Goal: Task Accomplishment & Management: Manage account settings

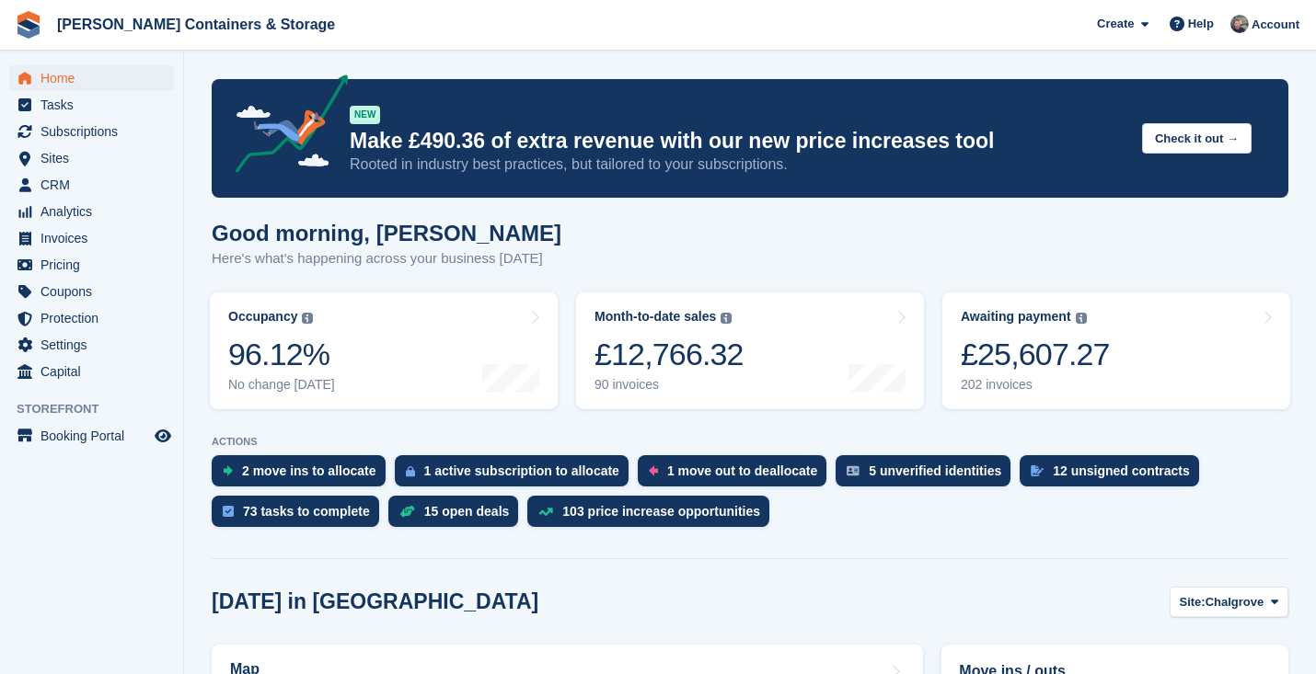
click at [107, 73] on span "Home" at bounding box center [95, 78] width 110 height 26
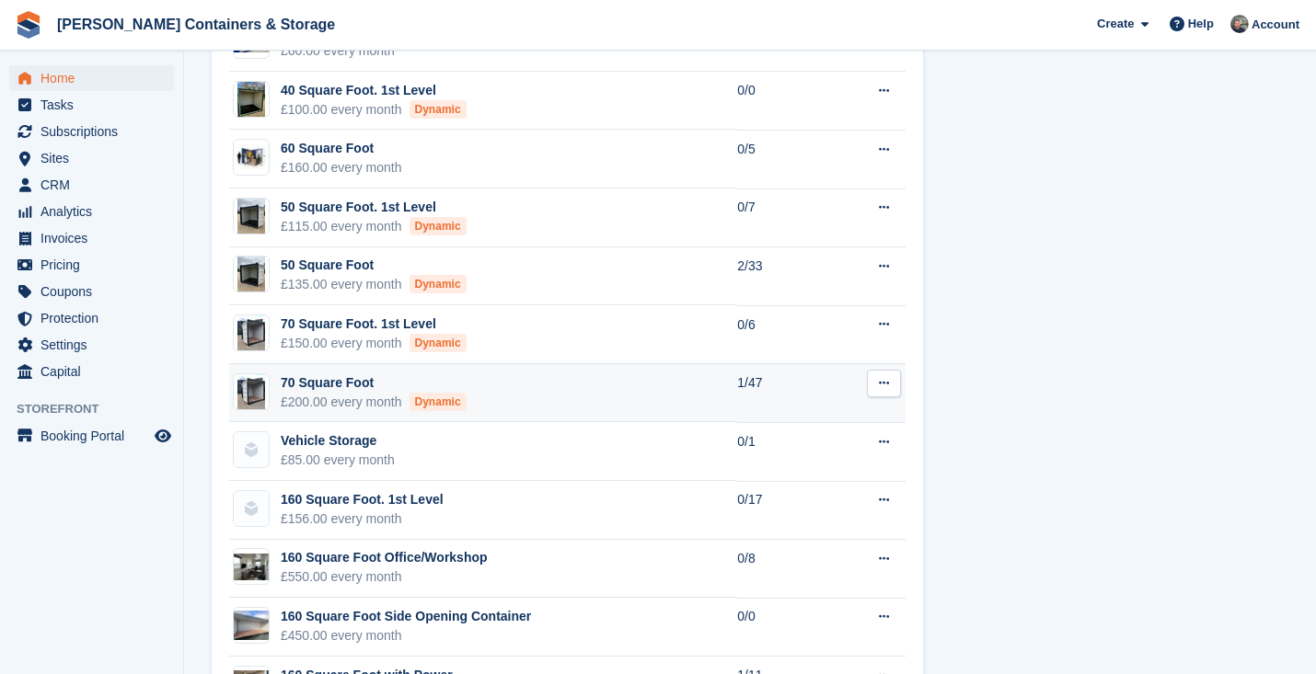
scroll to position [1631, 0]
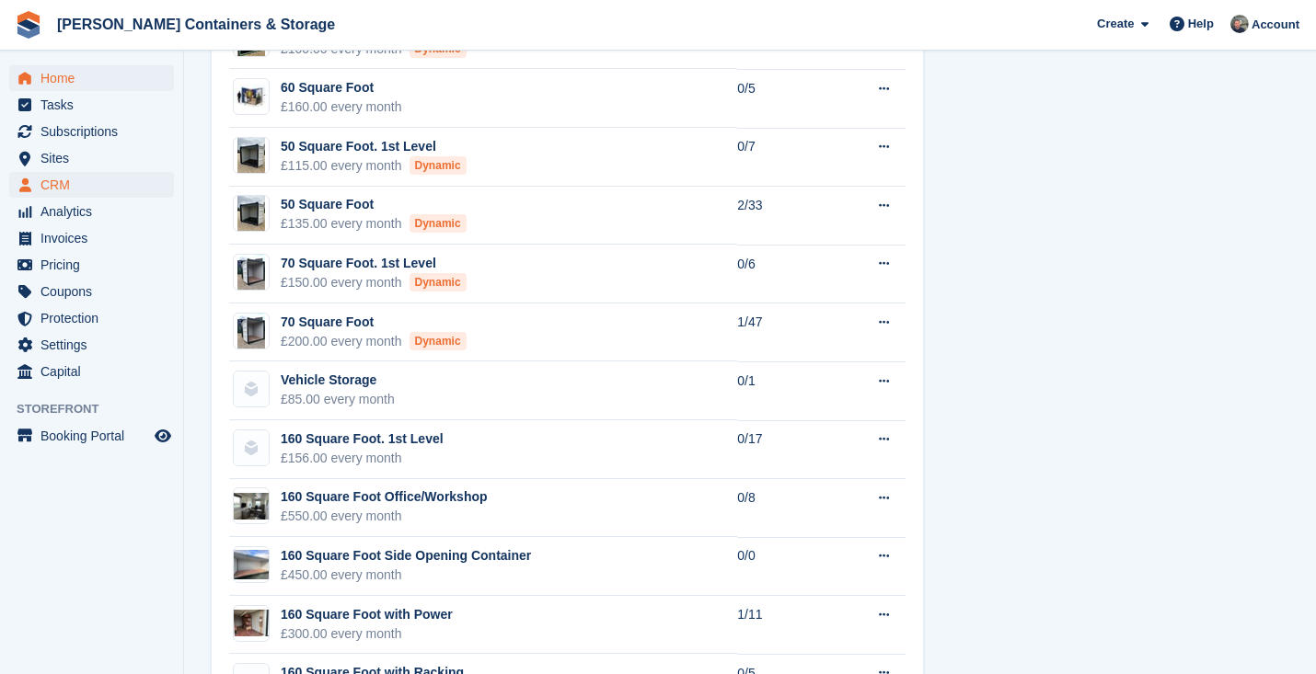
click at [64, 175] on span "CRM" at bounding box center [95, 185] width 110 height 26
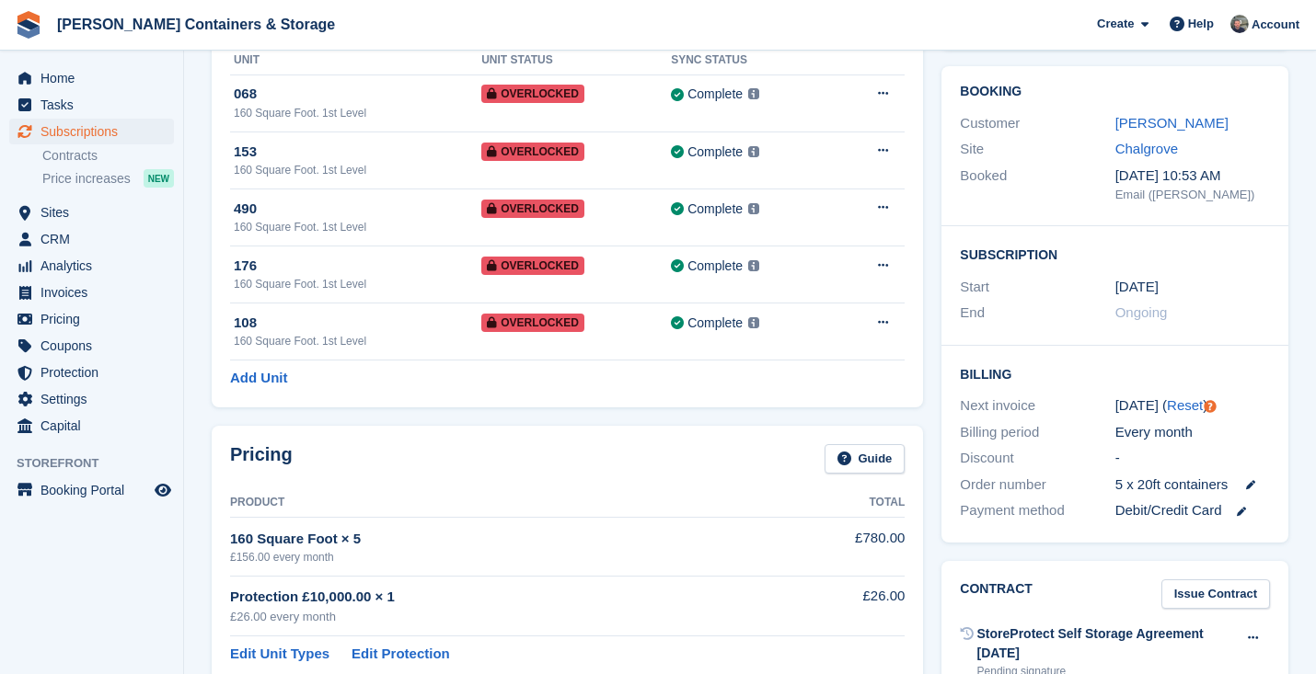
scroll to position [409, 0]
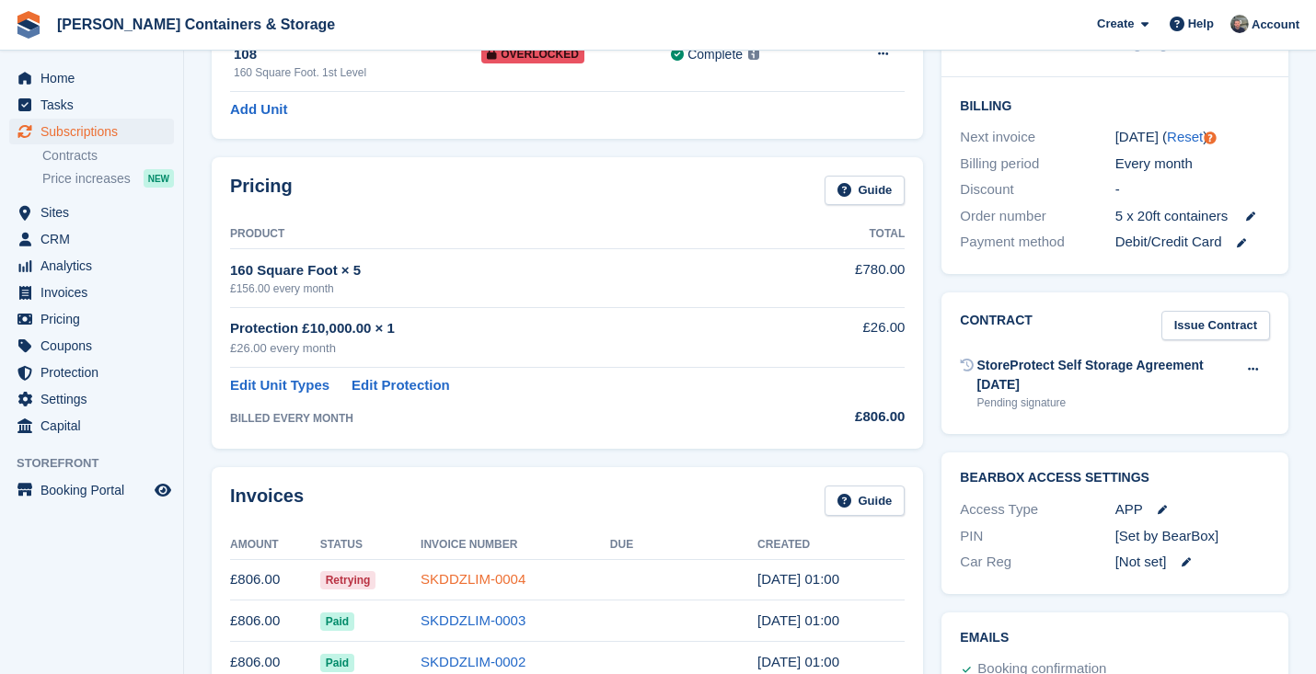
click at [481, 571] on link "SKDDZLIM-0004" at bounding box center [472, 579] width 105 height 16
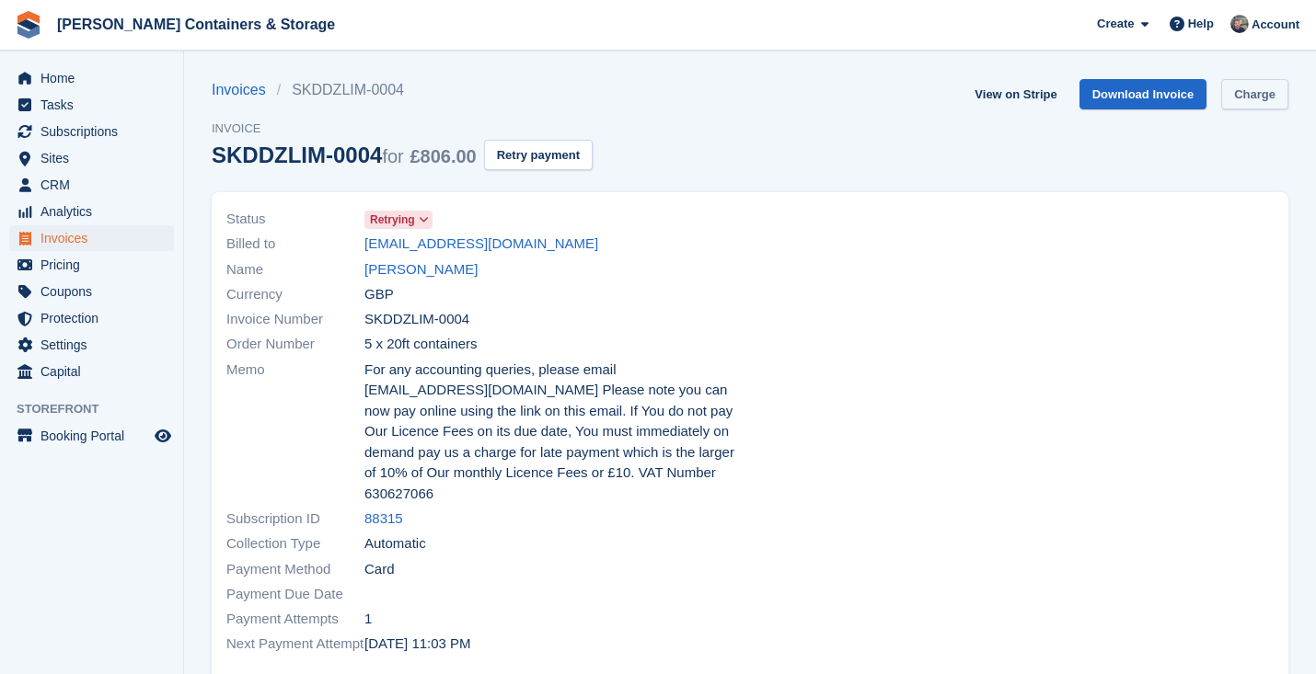
click at [1253, 88] on link "Charge" at bounding box center [1254, 94] width 67 height 30
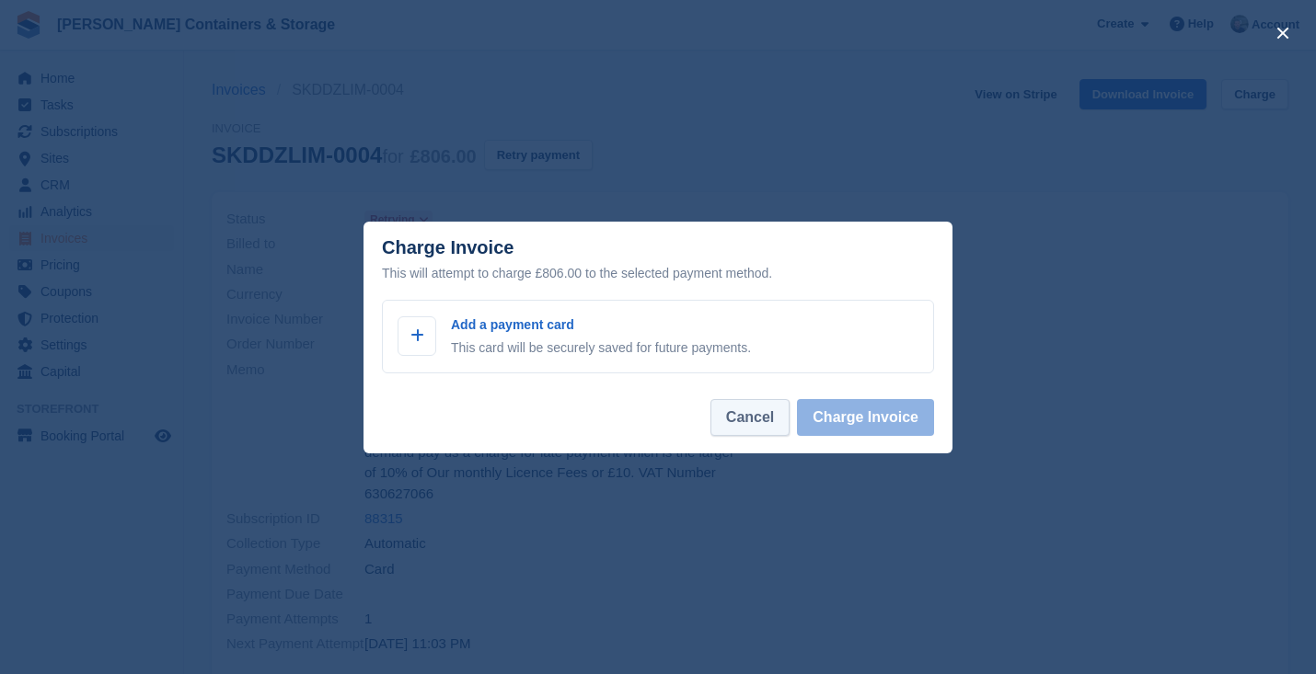
click at [741, 416] on button "Cancel" at bounding box center [749, 417] width 79 height 37
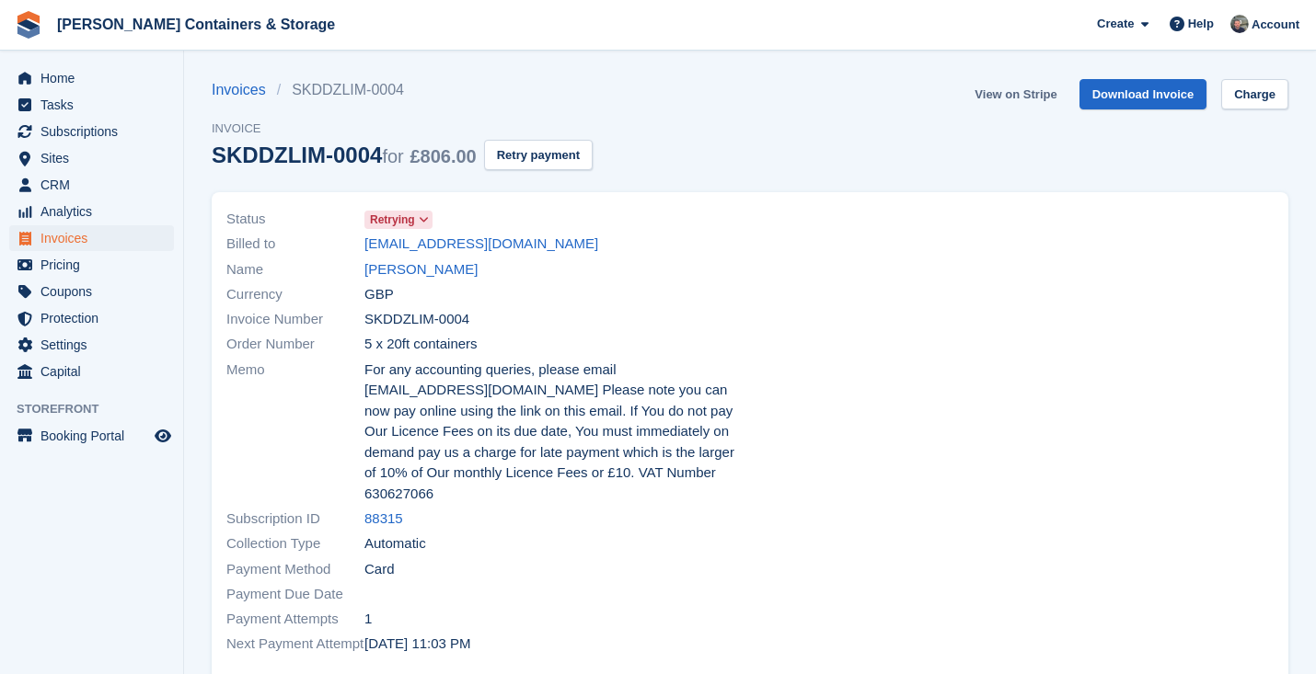
click at [1006, 104] on link "View on Stripe" at bounding box center [1015, 94] width 97 height 30
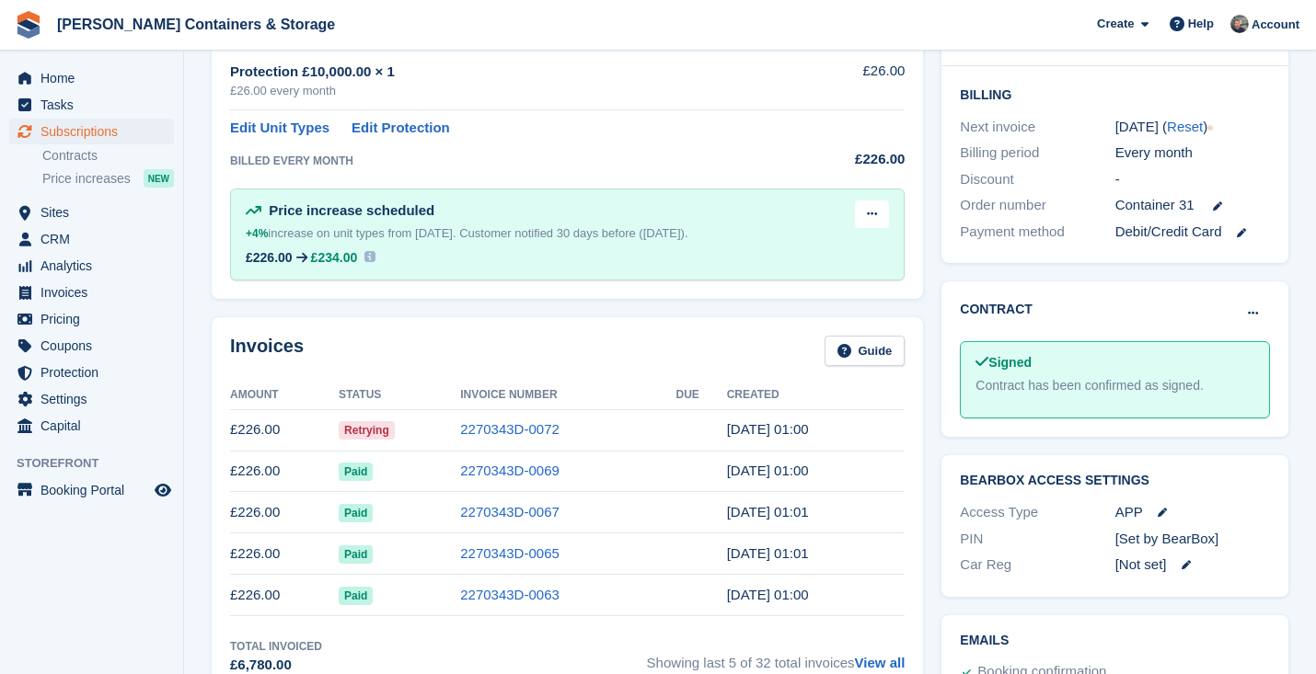
scroll to position [478, 0]
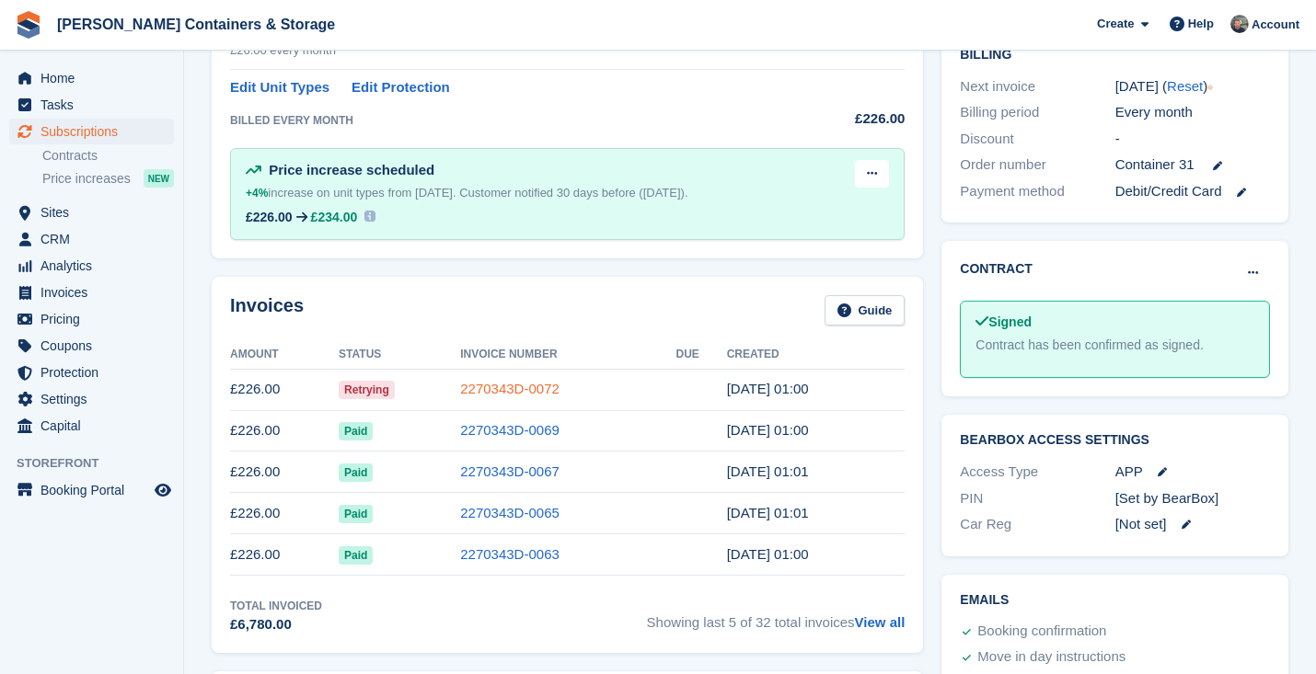
click at [535, 381] on link "2270343D-0072" at bounding box center [509, 389] width 99 height 16
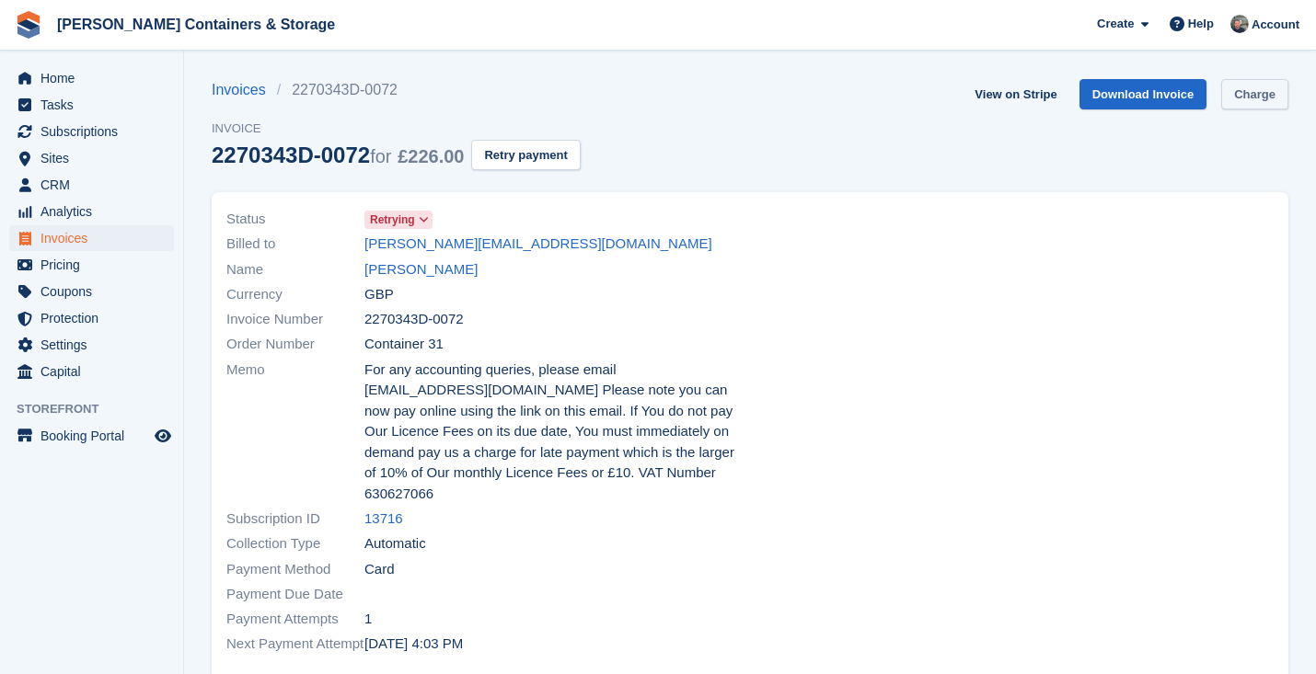
click at [1248, 105] on link "Charge" at bounding box center [1254, 94] width 67 height 30
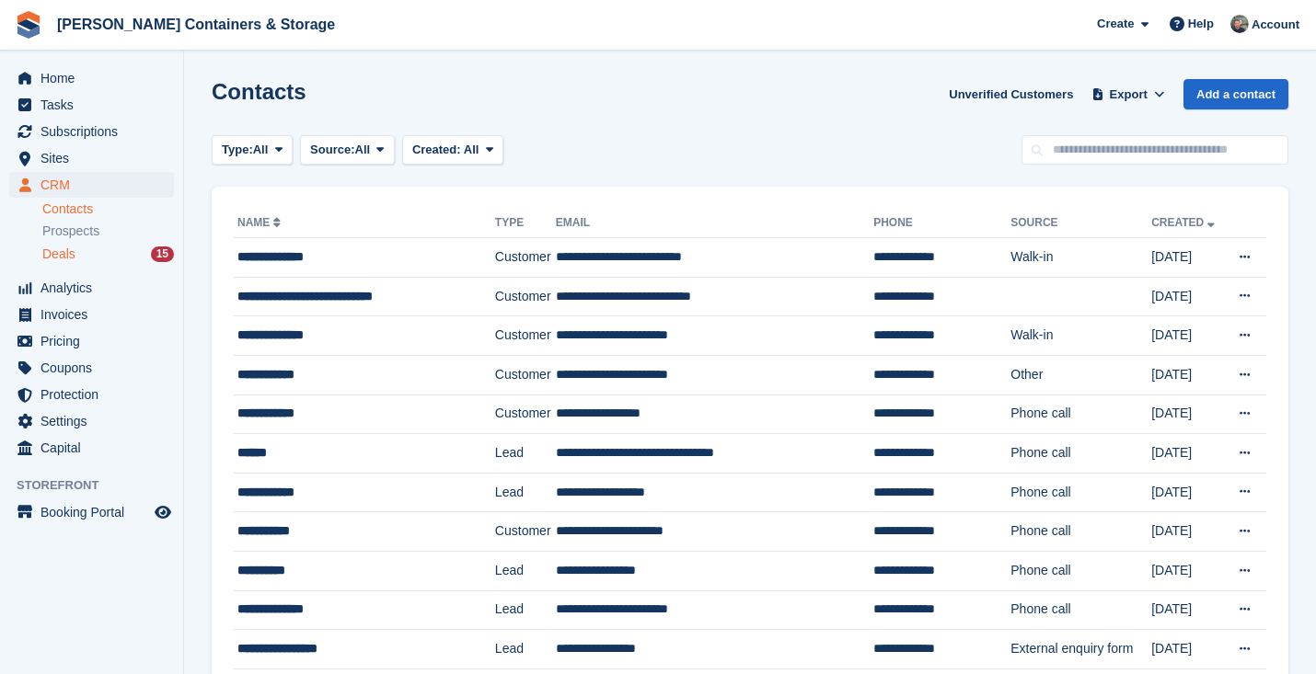
click at [53, 262] on span "Deals" at bounding box center [58, 254] width 33 height 17
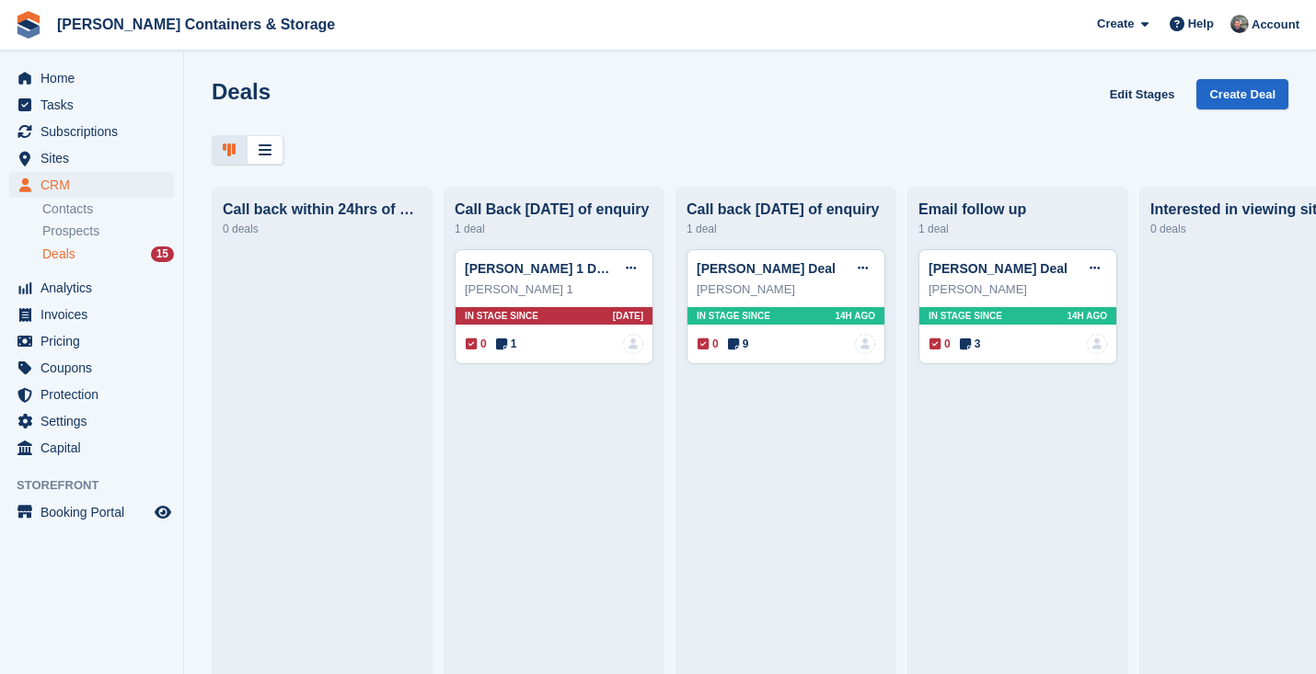
scroll to position [0, 343]
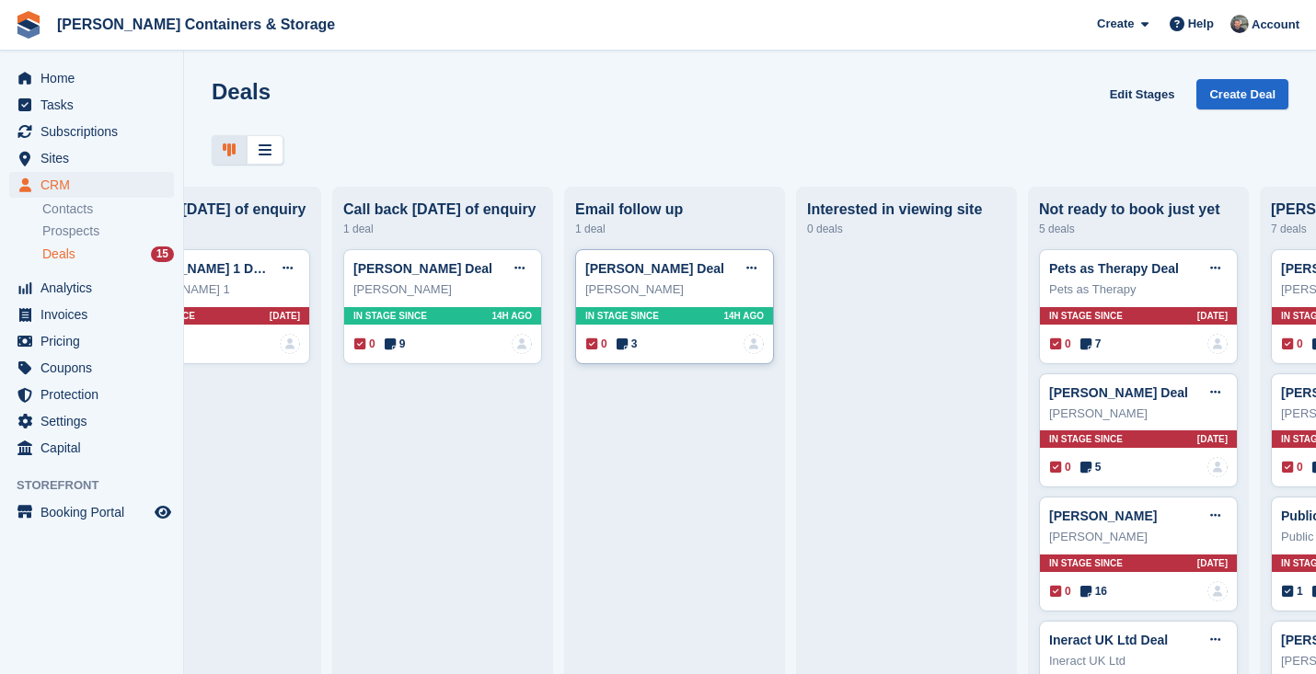
click at [623, 344] on icon at bounding box center [621, 344] width 11 height 13
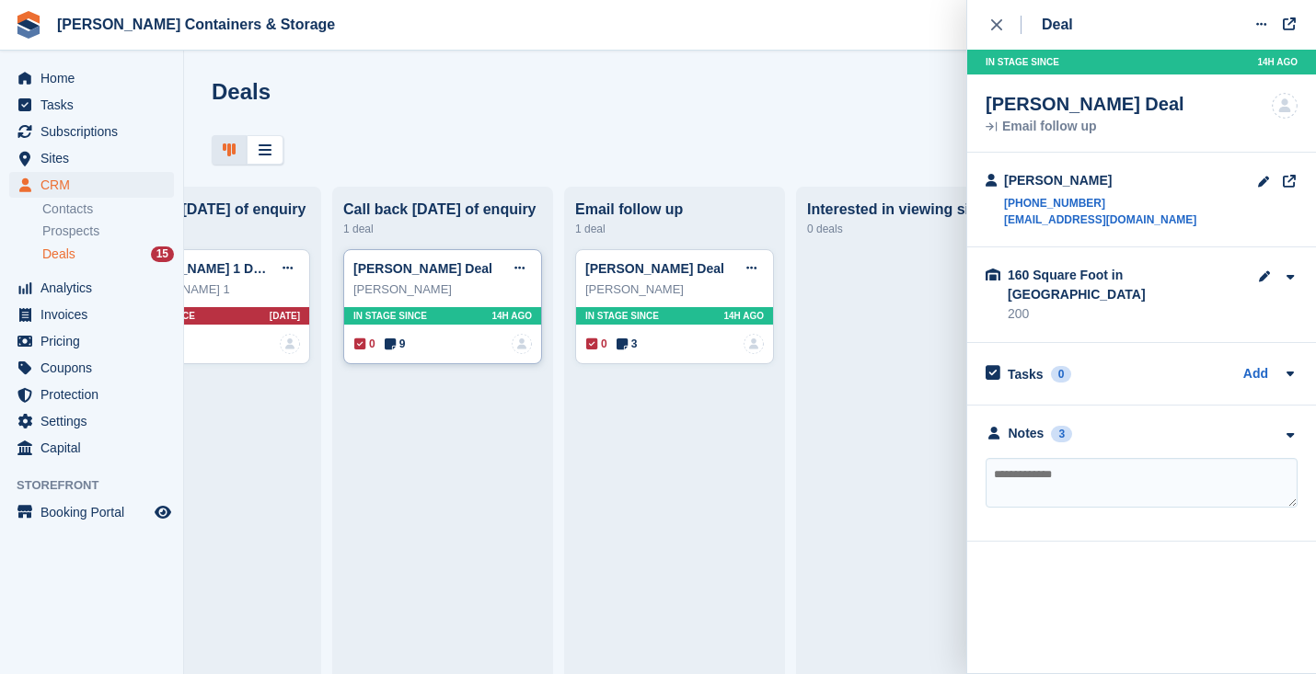
click at [393, 344] on icon at bounding box center [390, 344] width 11 height 13
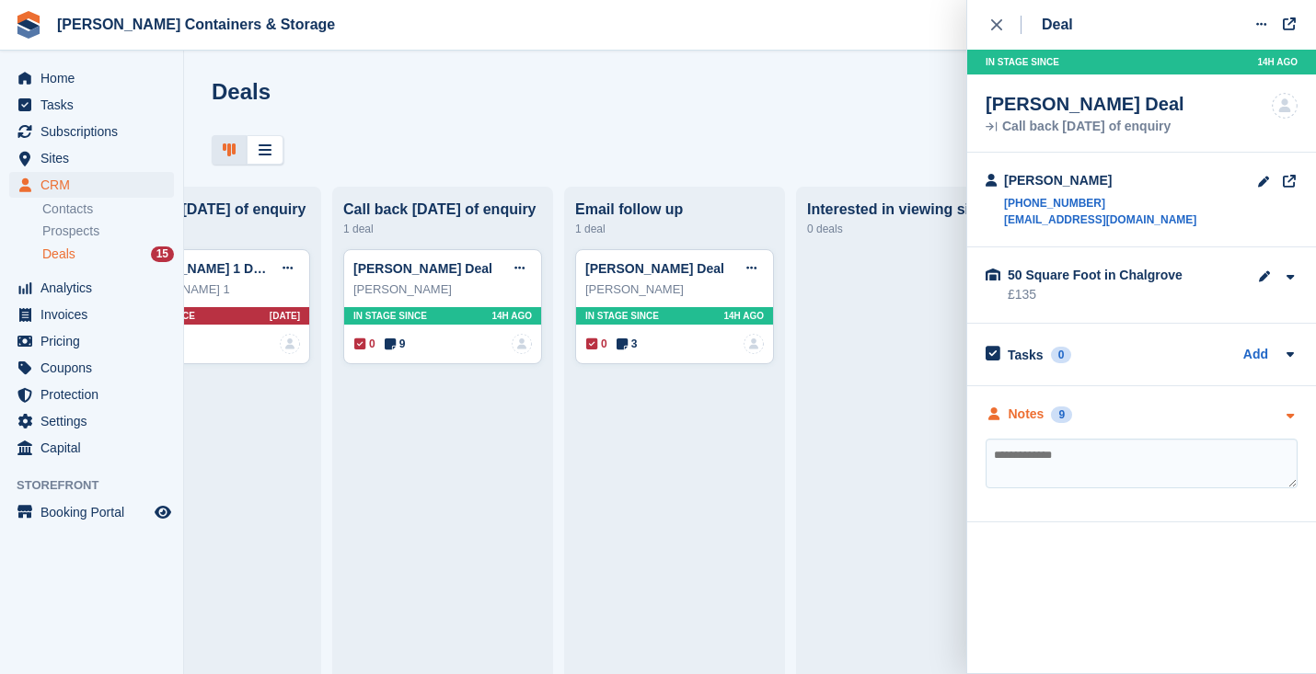
click at [1058, 420] on div "9" at bounding box center [1061, 415] width 21 height 17
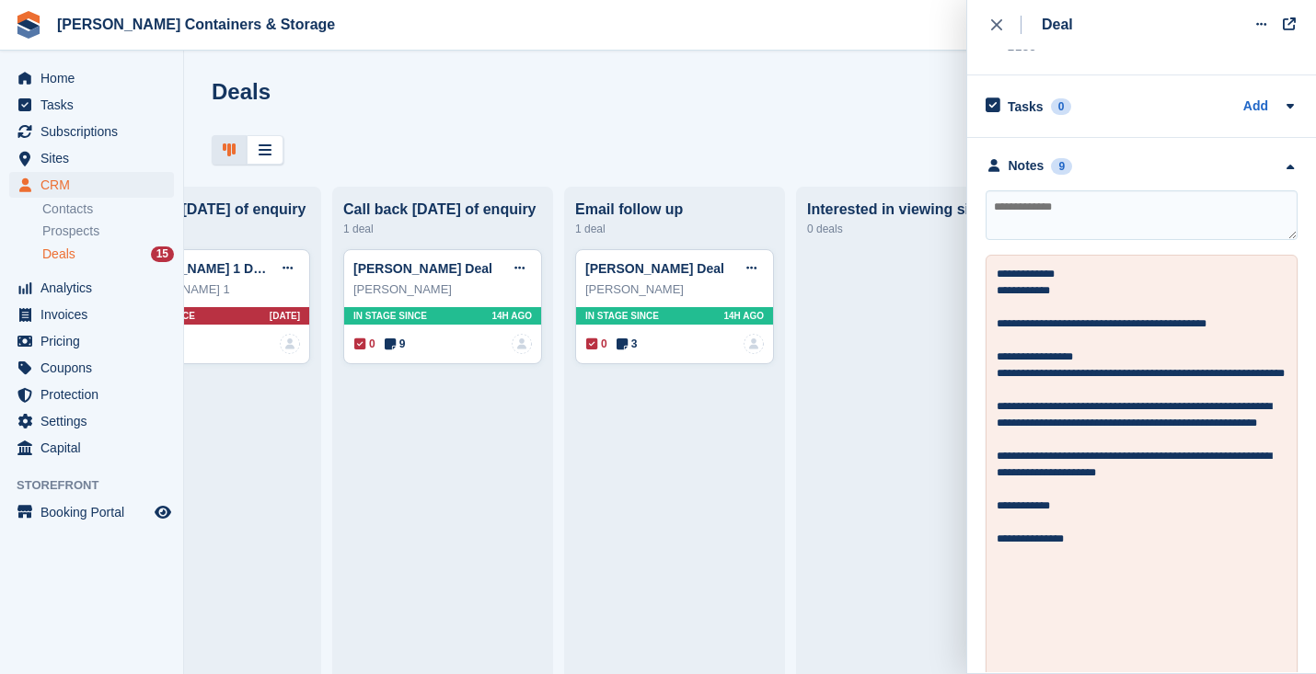
scroll to position [431, 0]
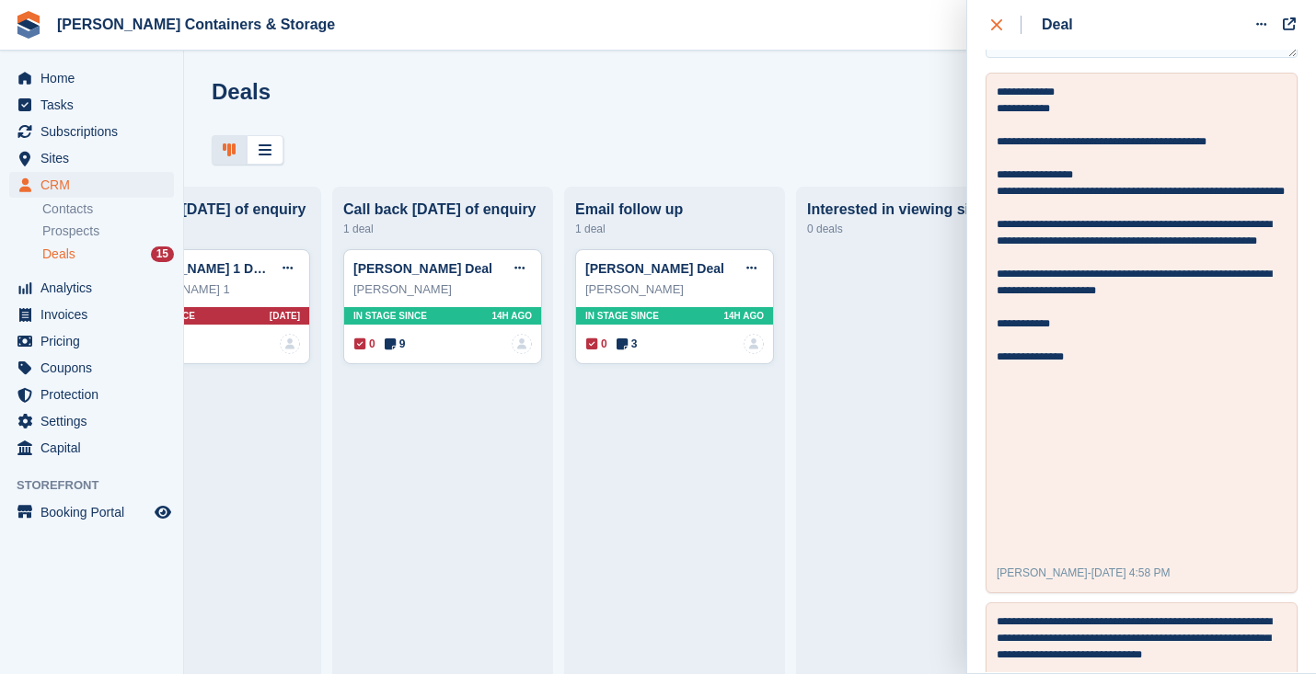
click at [996, 16] on div "close" at bounding box center [1006, 25] width 30 height 18
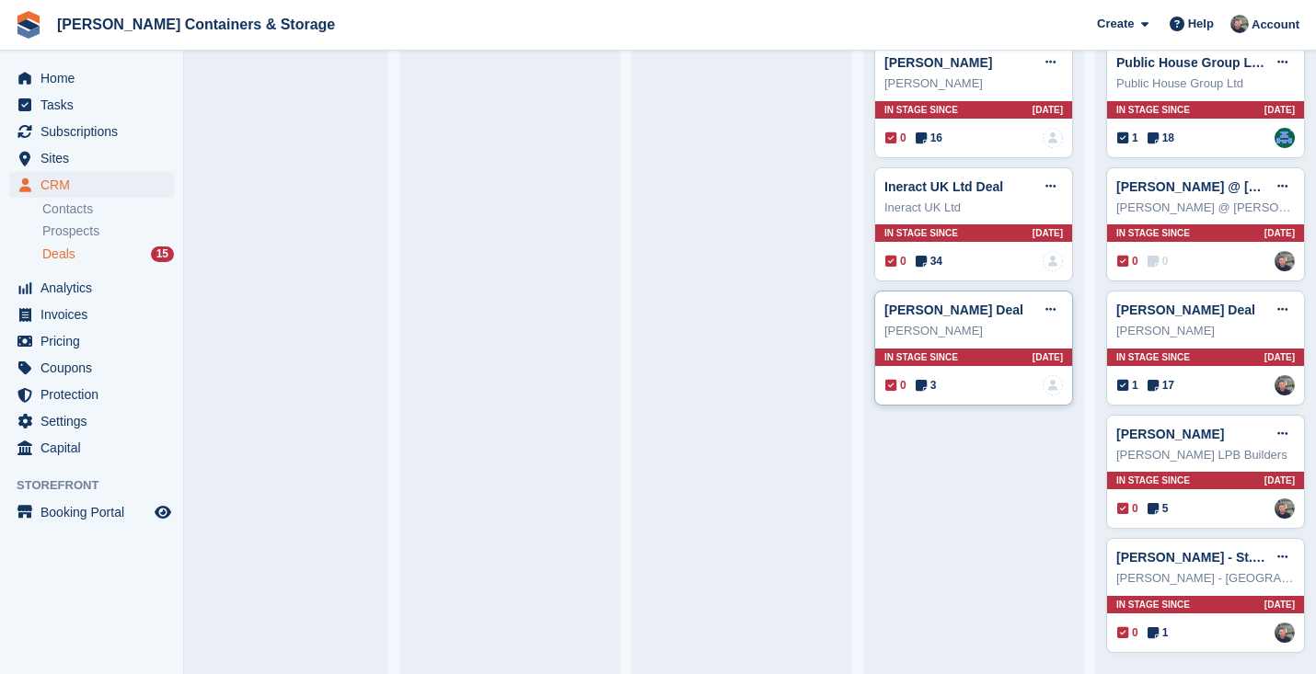
scroll to position [255, 0]
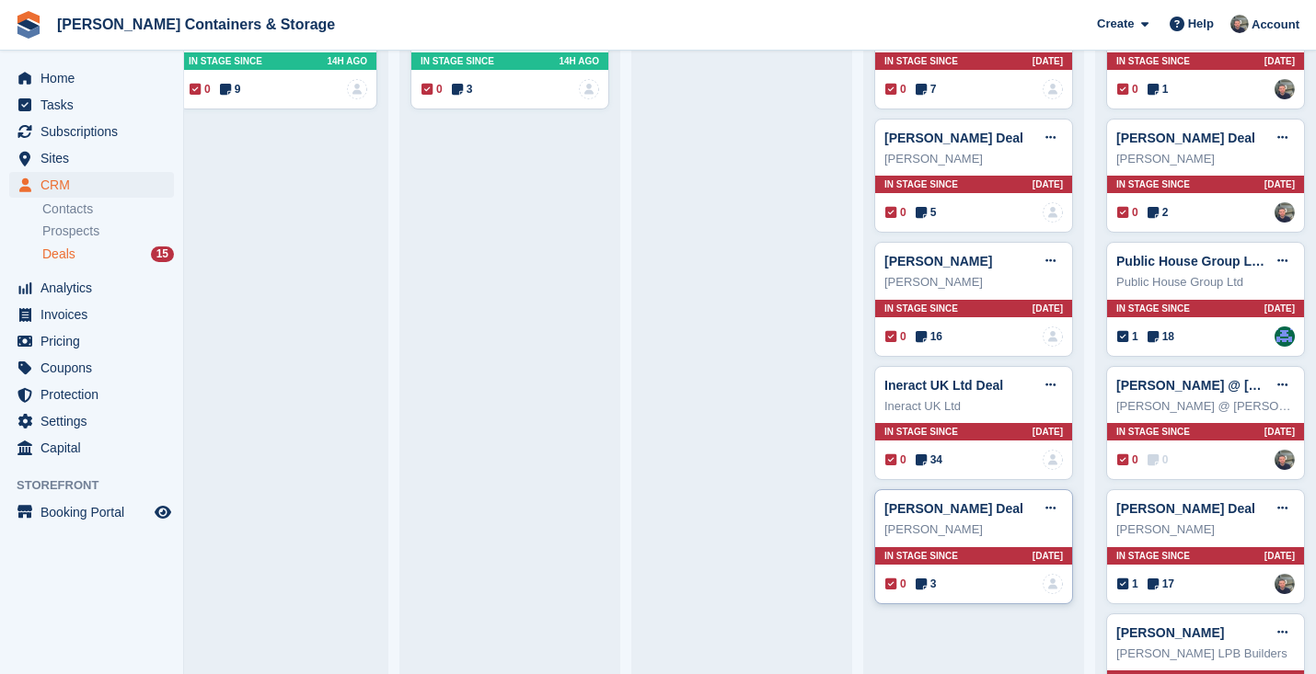
click at [926, 578] on icon at bounding box center [920, 584] width 11 height 13
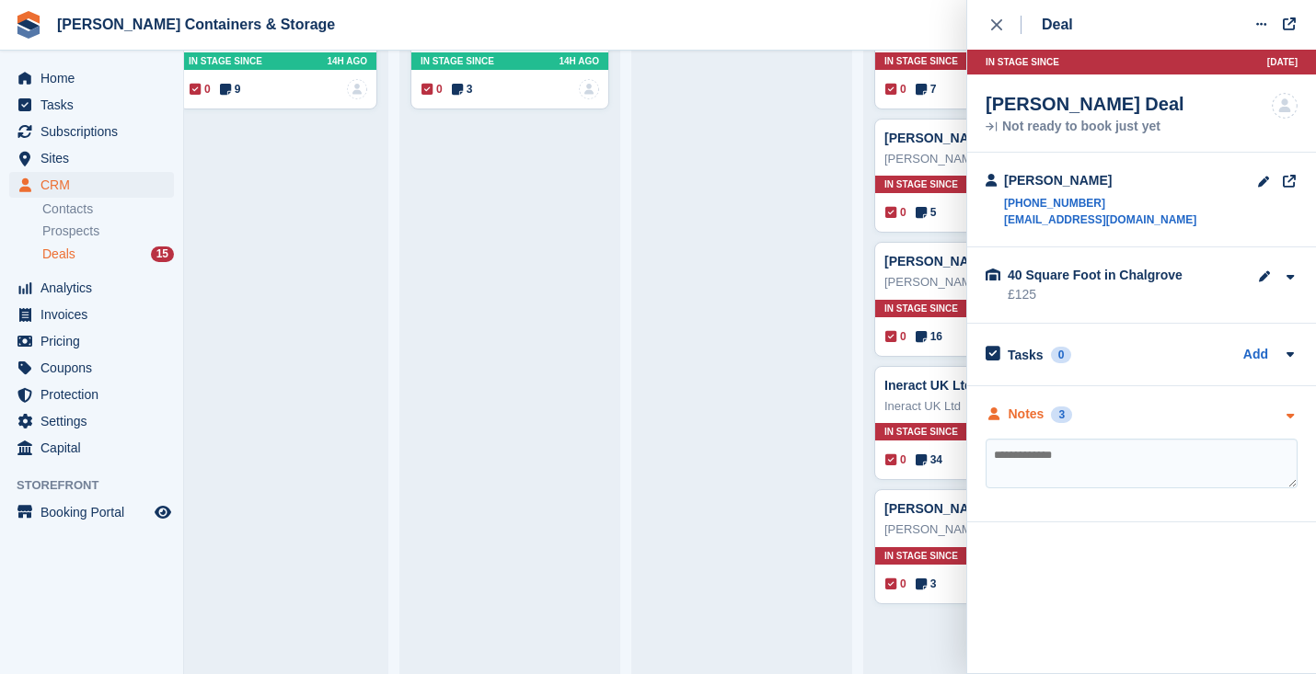
click at [1034, 419] on div "Notes" at bounding box center [1026, 414] width 36 height 19
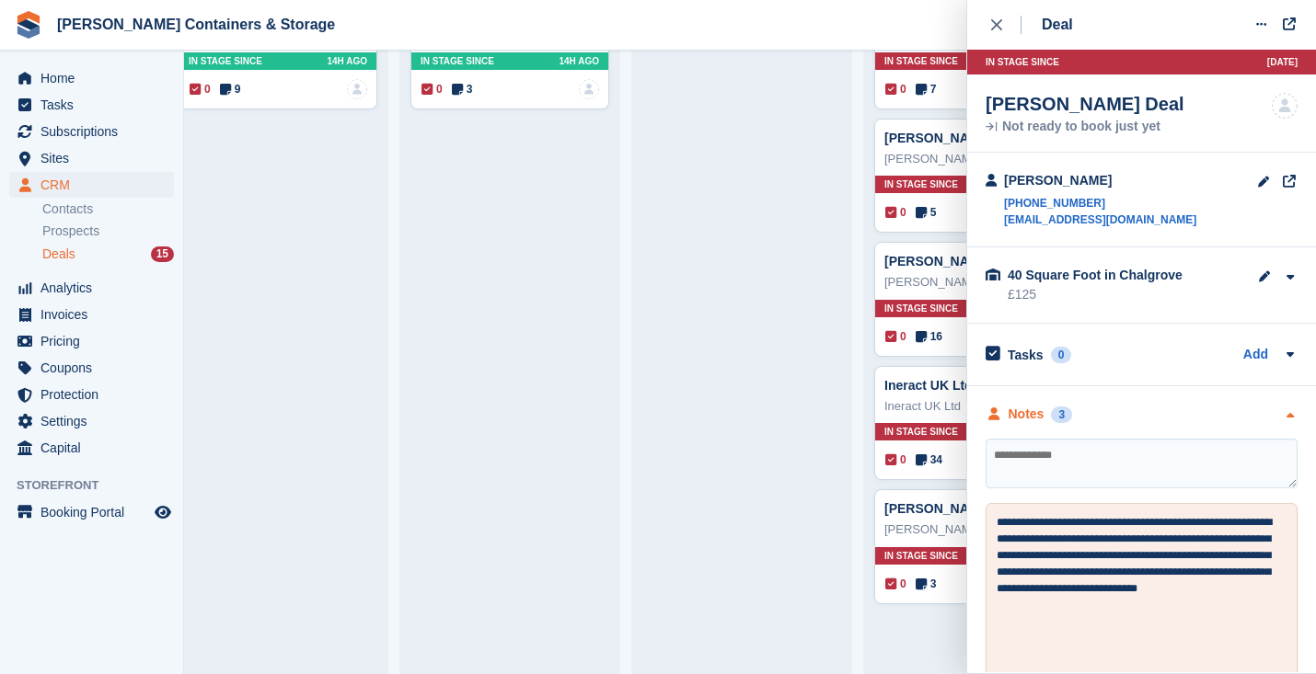
click at [1034, 419] on div "Notes" at bounding box center [1026, 414] width 36 height 19
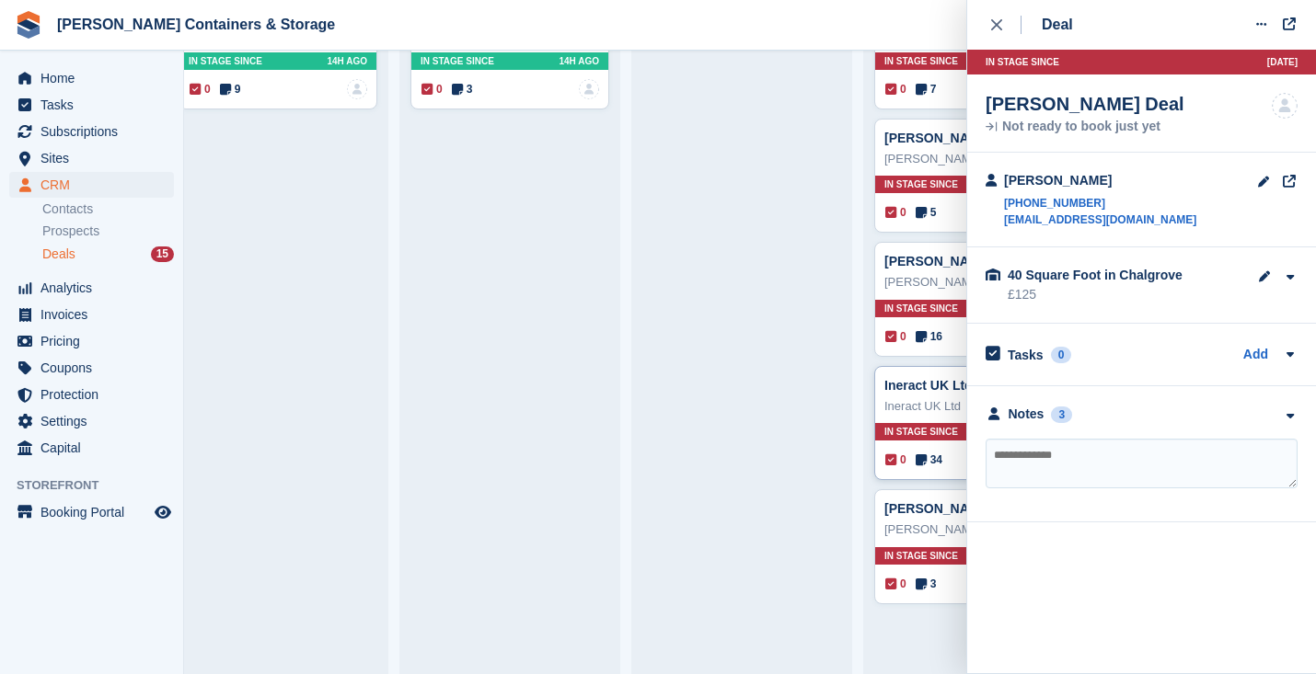
click at [937, 464] on span "34" at bounding box center [928, 460] width 27 height 17
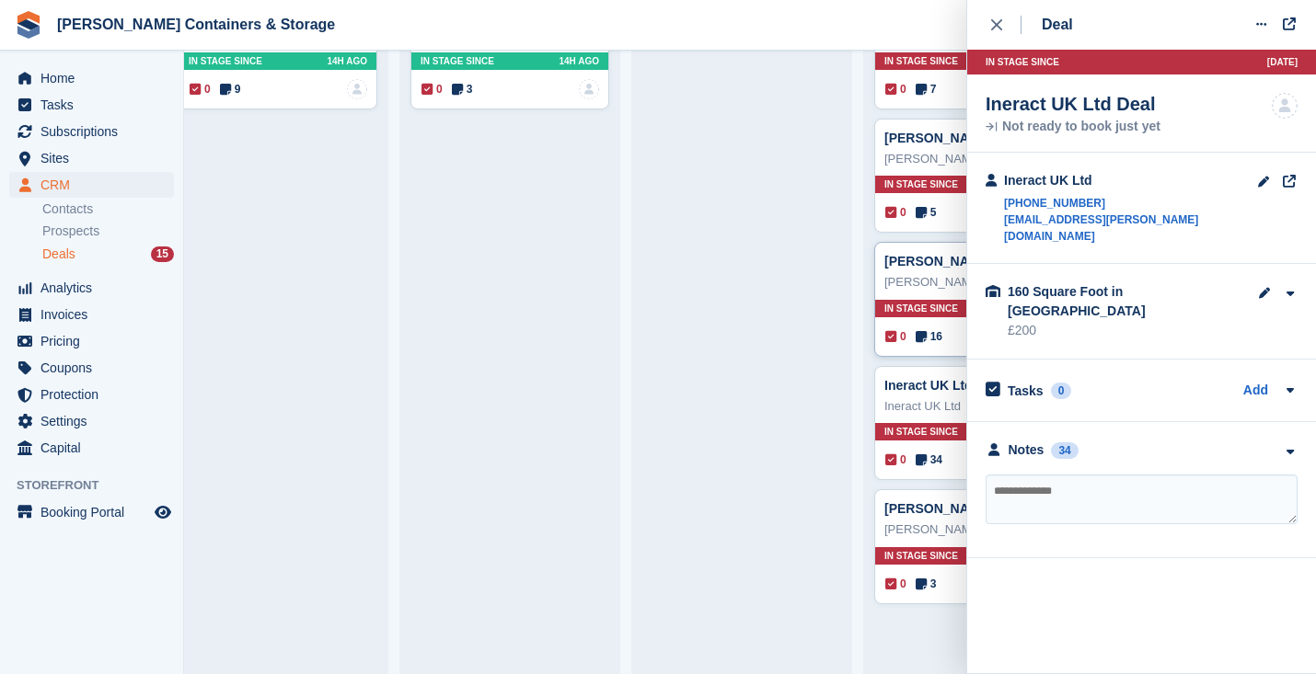
click at [929, 341] on span "16" at bounding box center [928, 336] width 27 height 17
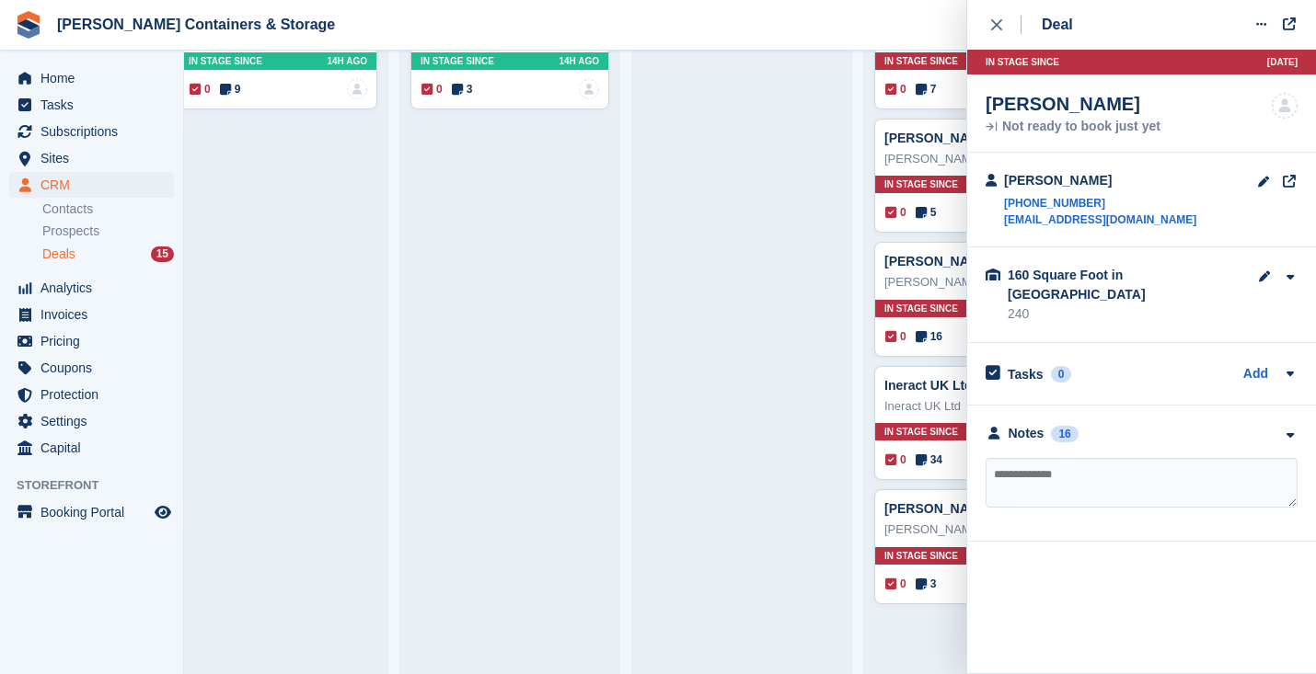
click at [871, 341] on div "Not ready to book just yet 5 deals Pets as Therapy Deal Edit deal Mark as won M…" at bounding box center [973, 404] width 221 height 944
click at [920, 220] on span "5" at bounding box center [925, 212] width 21 height 17
click at [1026, 424] on div "Notes" at bounding box center [1026, 433] width 36 height 19
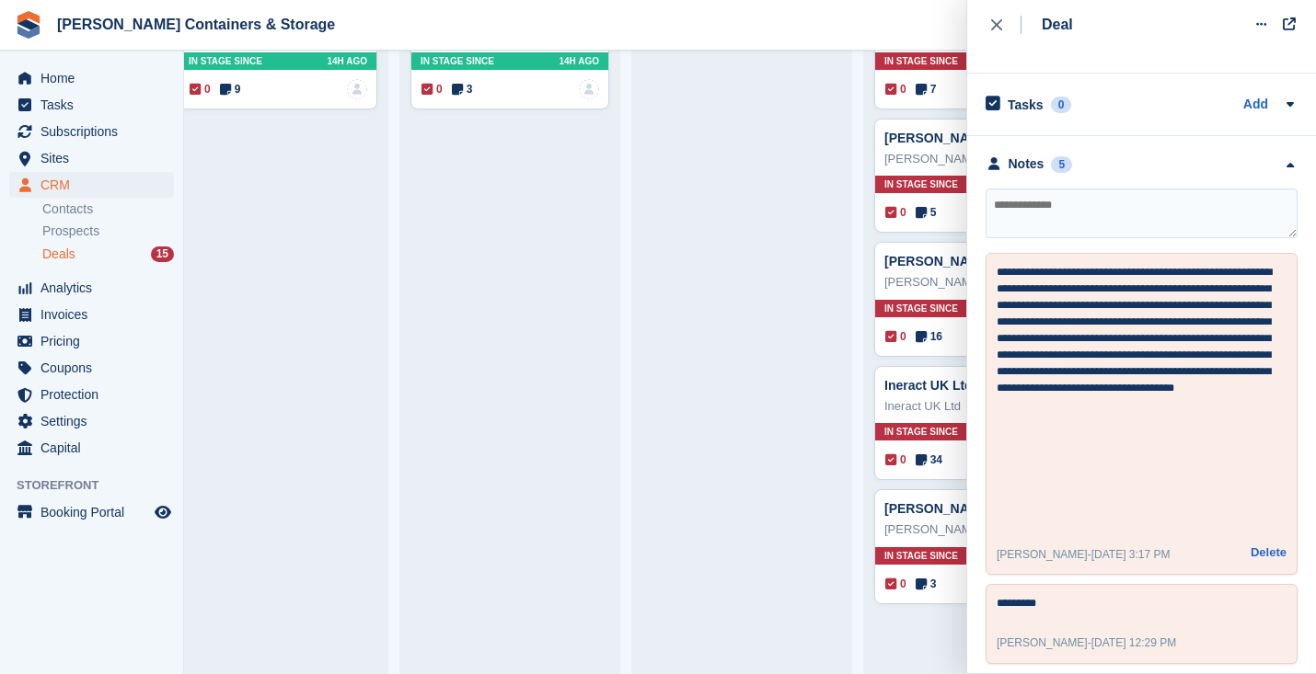
scroll to position [283, 0]
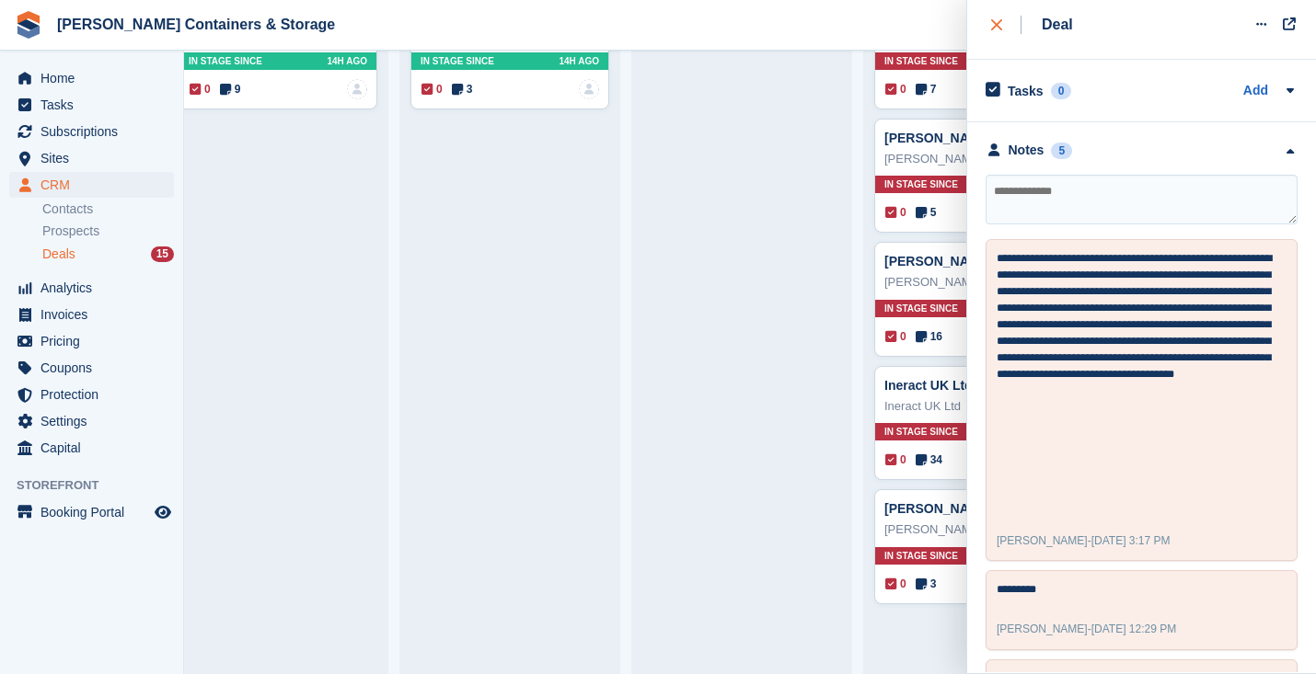
click at [999, 27] on icon "close" at bounding box center [996, 24] width 11 height 11
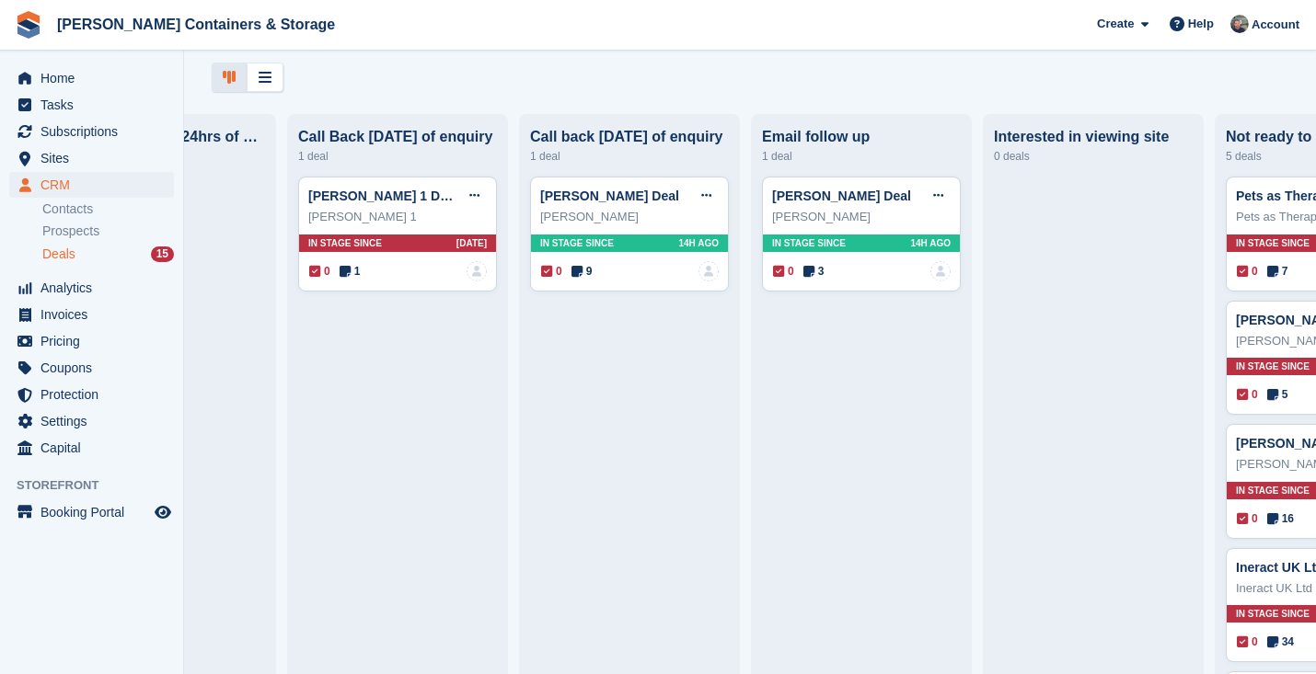
scroll to position [0, 0]
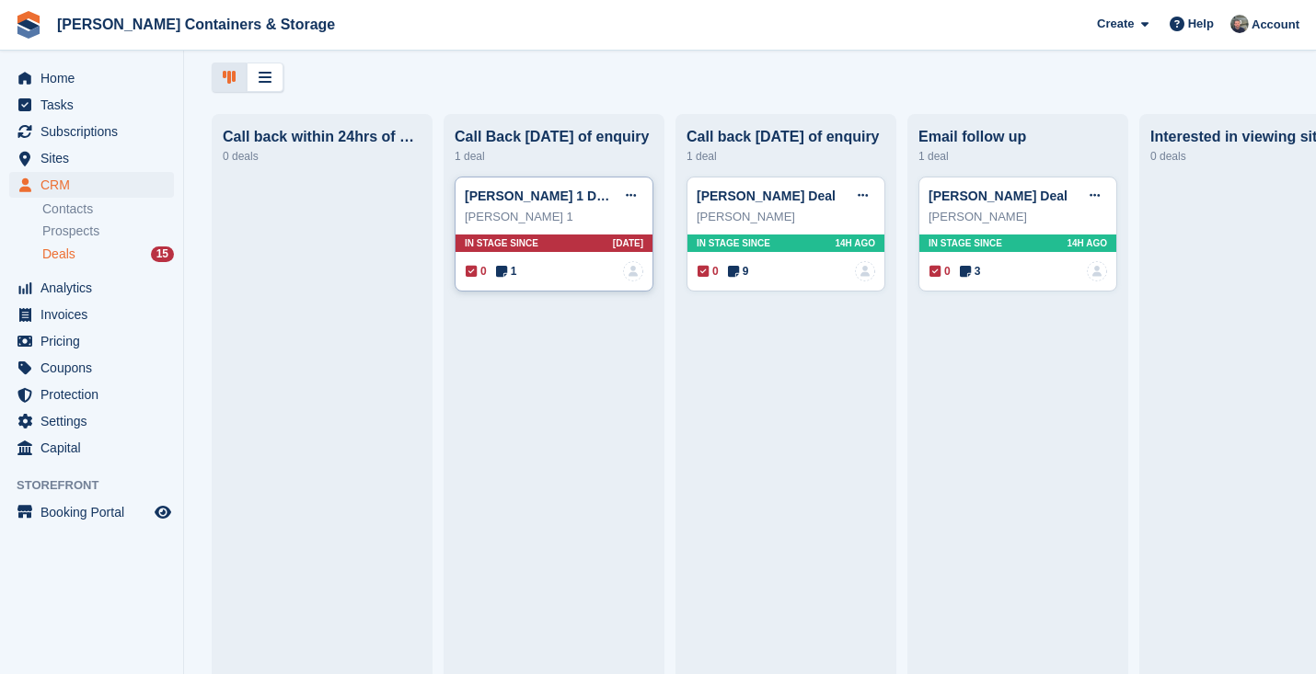
click at [509, 269] on span "1" at bounding box center [506, 271] width 21 height 17
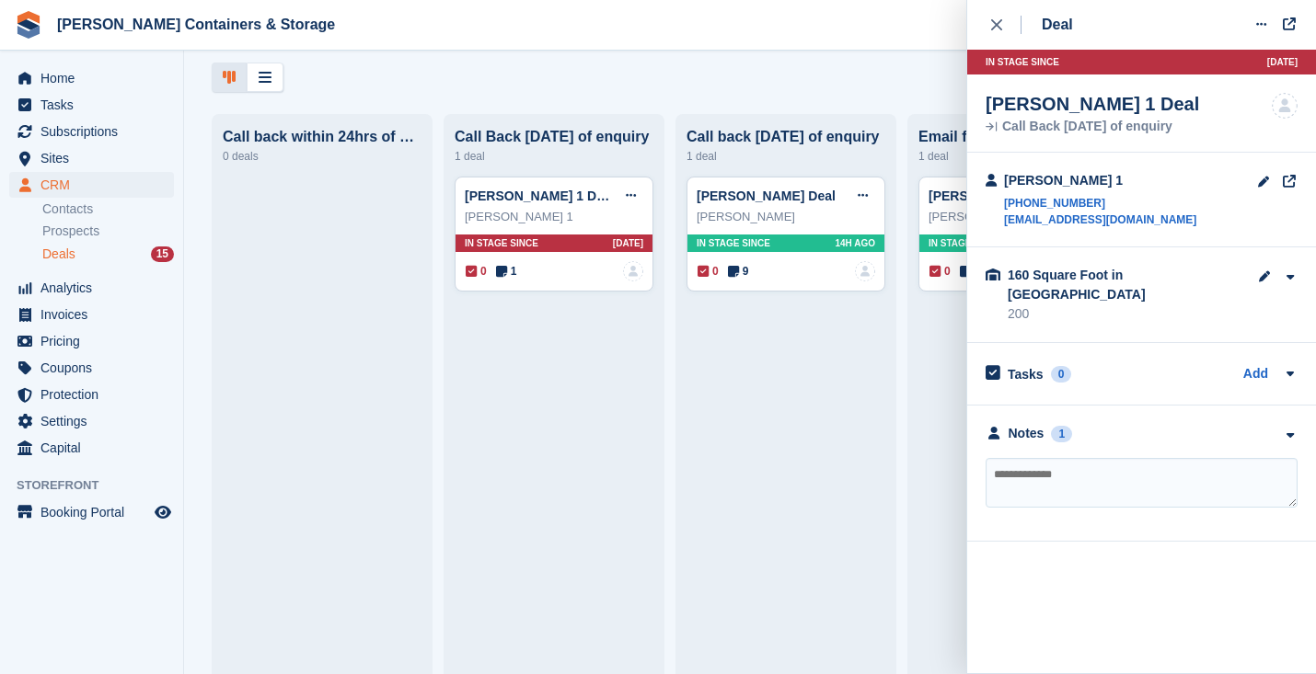
click at [1029, 406] on div "**********" at bounding box center [1141, 474] width 349 height 136
click at [1026, 424] on div "Notes" at bounding box center [1026, 433] width 36 height 19
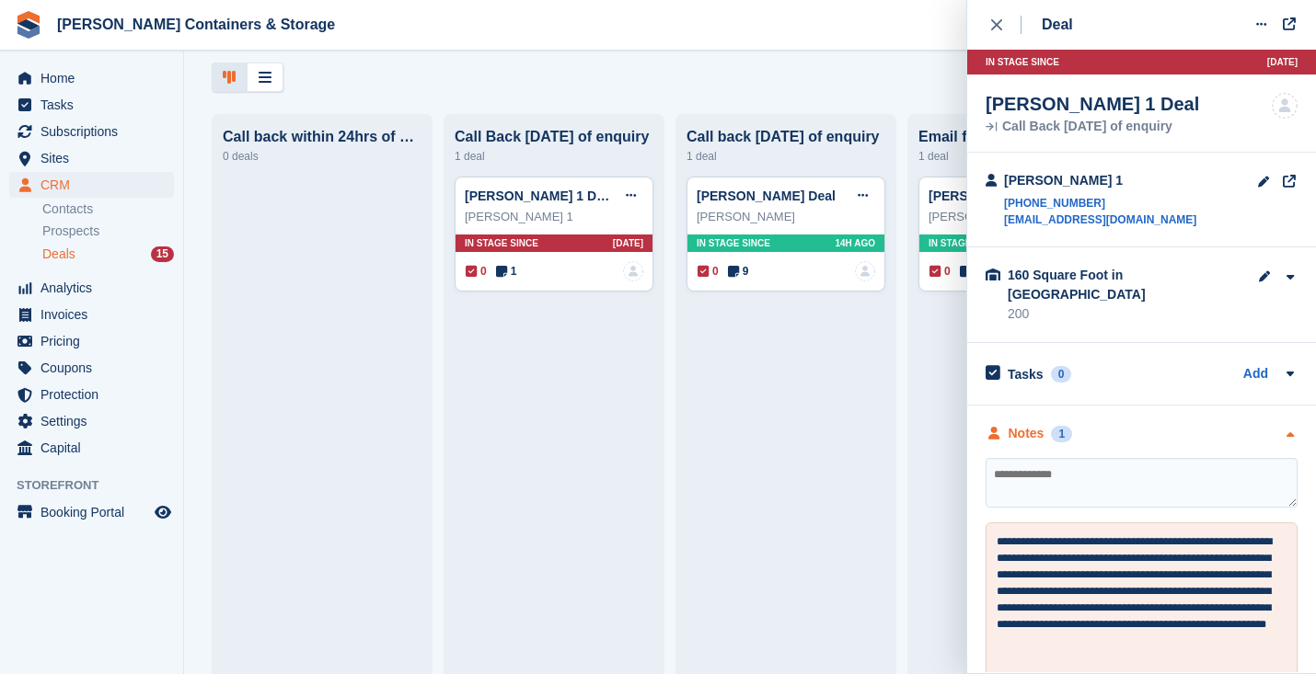
click at [1026, 424] on div "Notes" at bounding box center [1026, 433] width 36 height 19
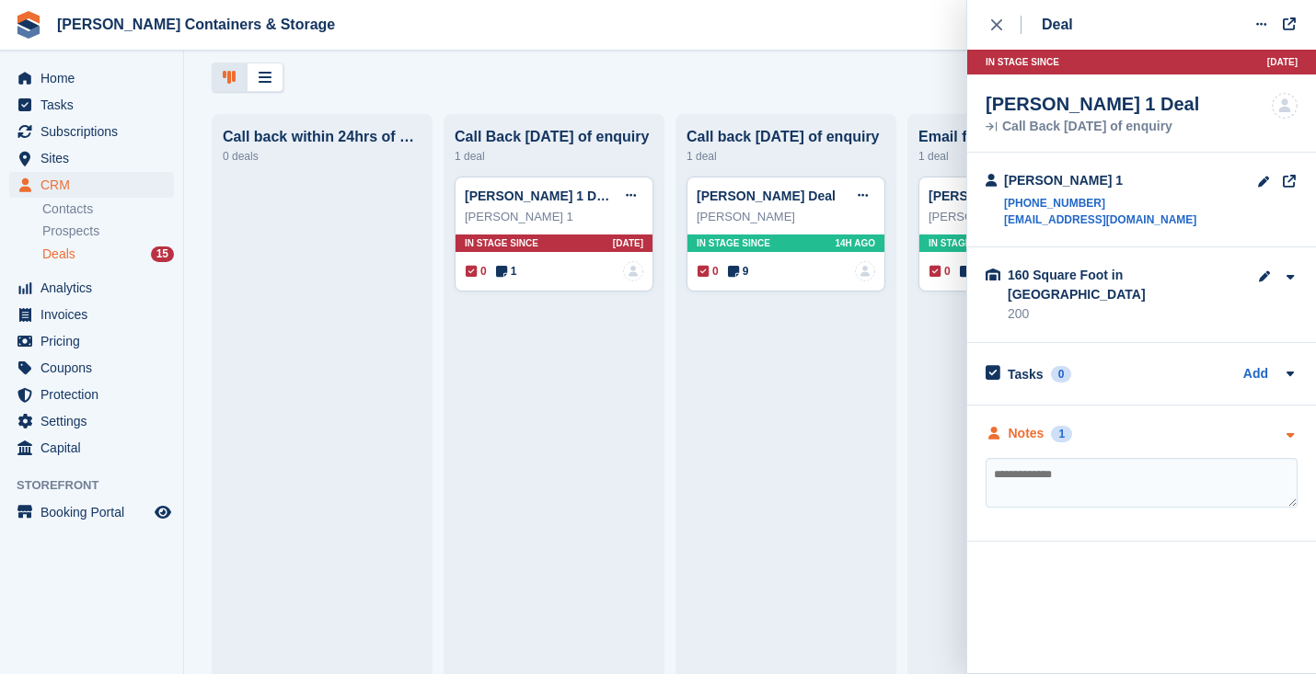
click at [1026, 424] on div "Notes" at bounding box center [1026, 433] width 36 height 19
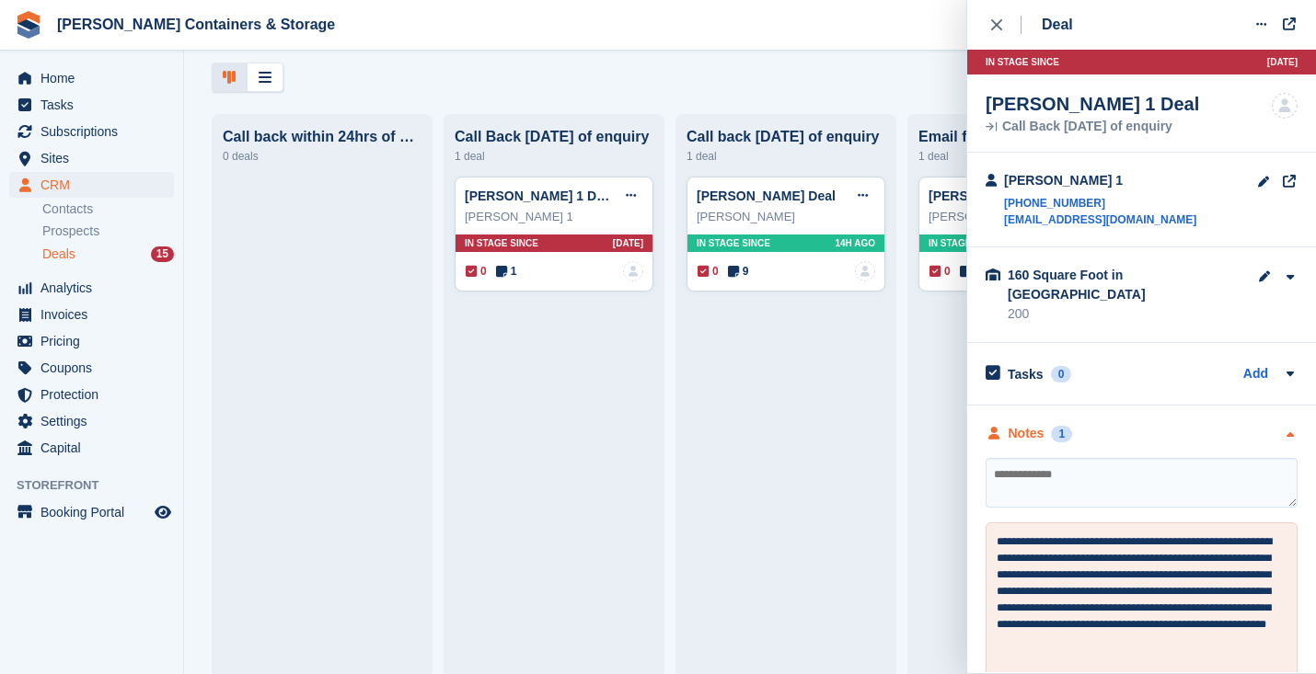
click at [1026, 424] on div "Notes" at bounding box center [1026, 433] width 36 height 19
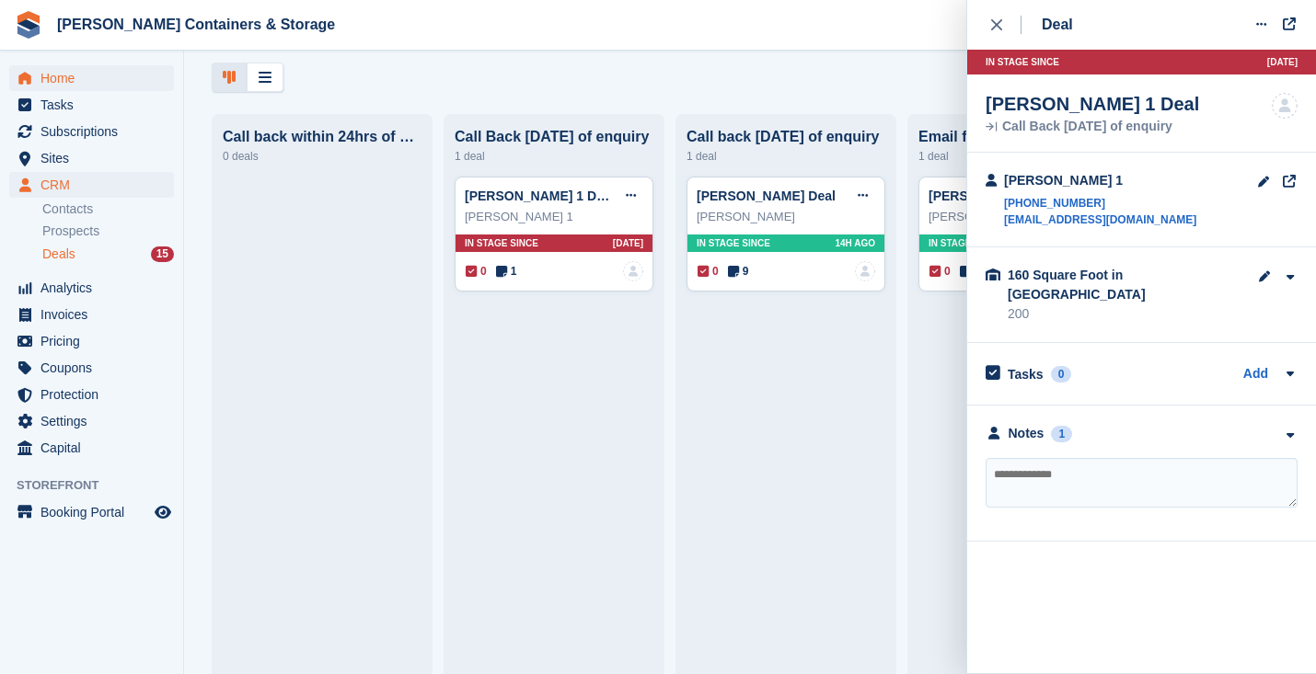
click at [75, 73] on span "Home" at bounding box center [95, 78] width 110 height 26
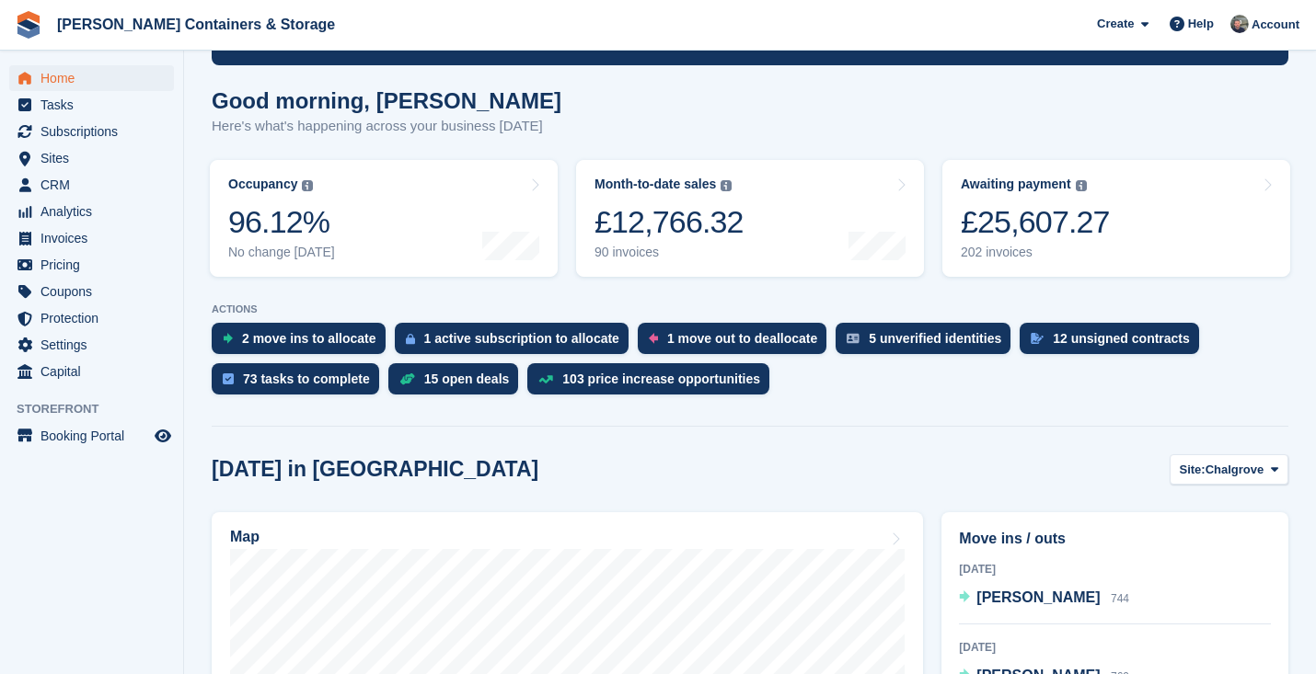
scroll to position [488, 0]
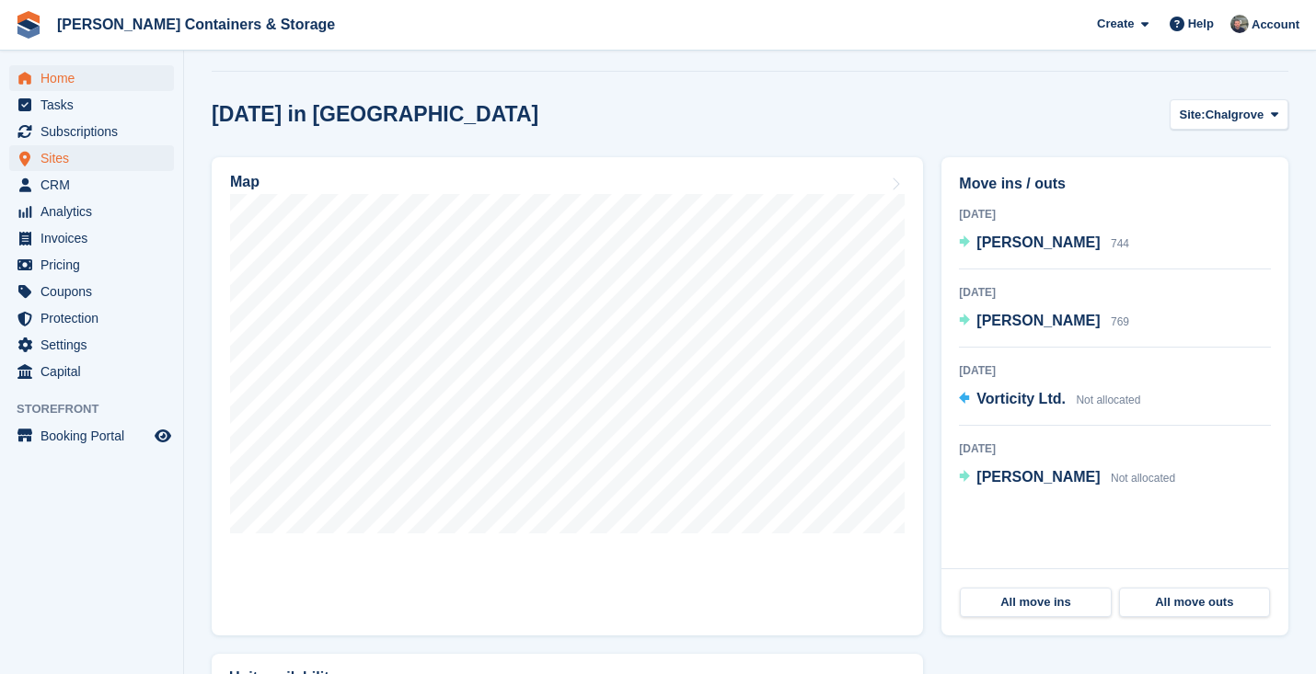
click at [75, 162] on span "Sites" at bounding box center [95, 158] width 110 height 26
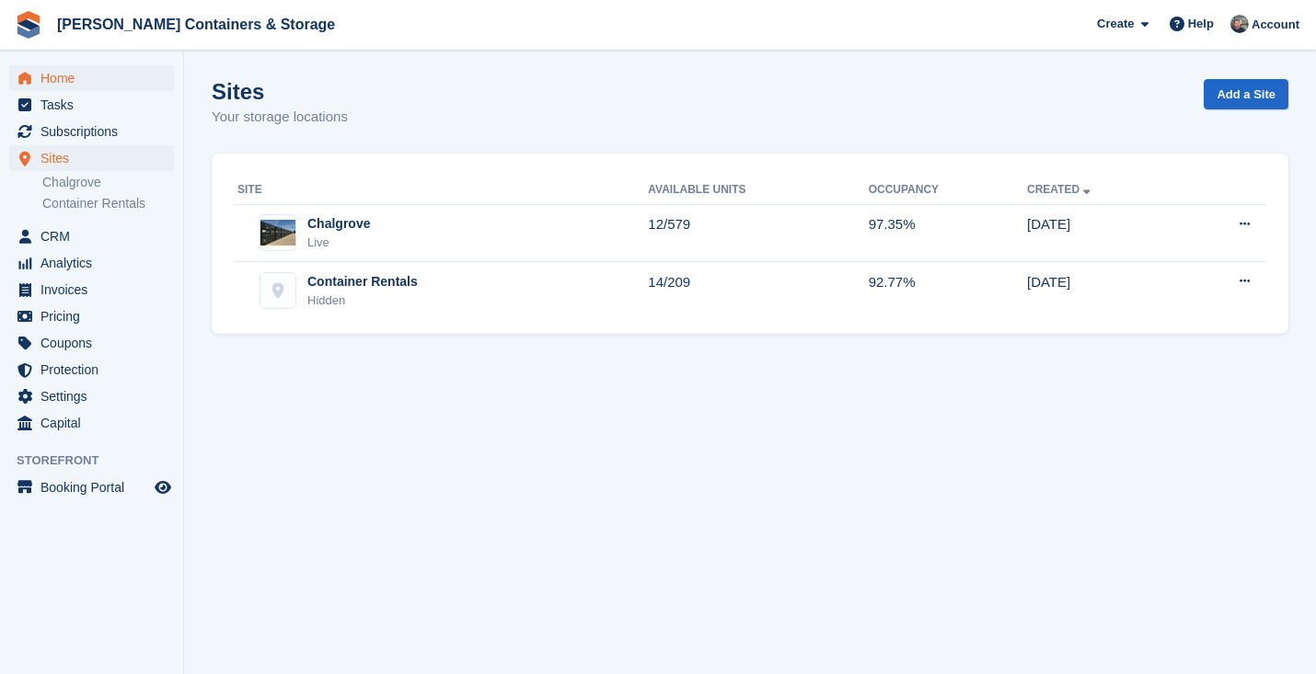
click at [73, 86] on span "Home" at bounding box center [95, 78] width 110 height 26
